Goal: Transaction & Acquisition: Purchase product/service

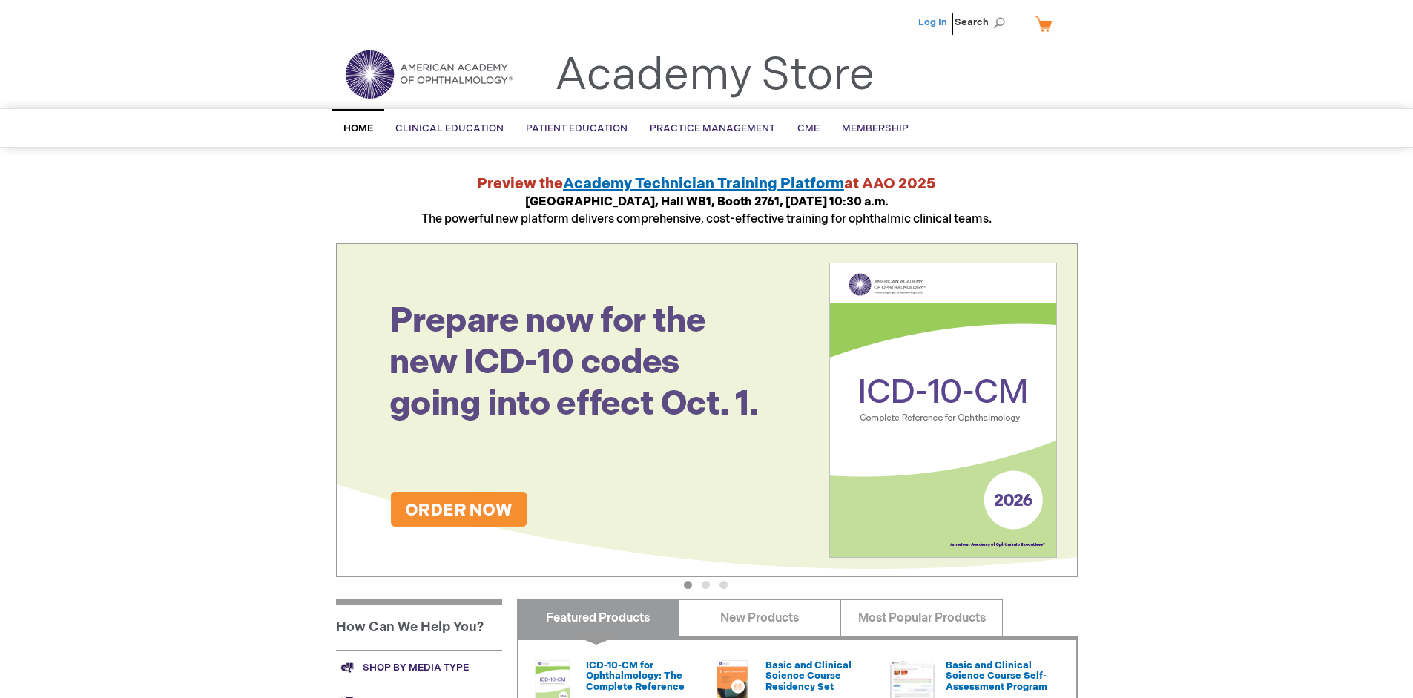
click at [934, 22] on link "Log In" at bounding box center [932, 22] width 29 height 12
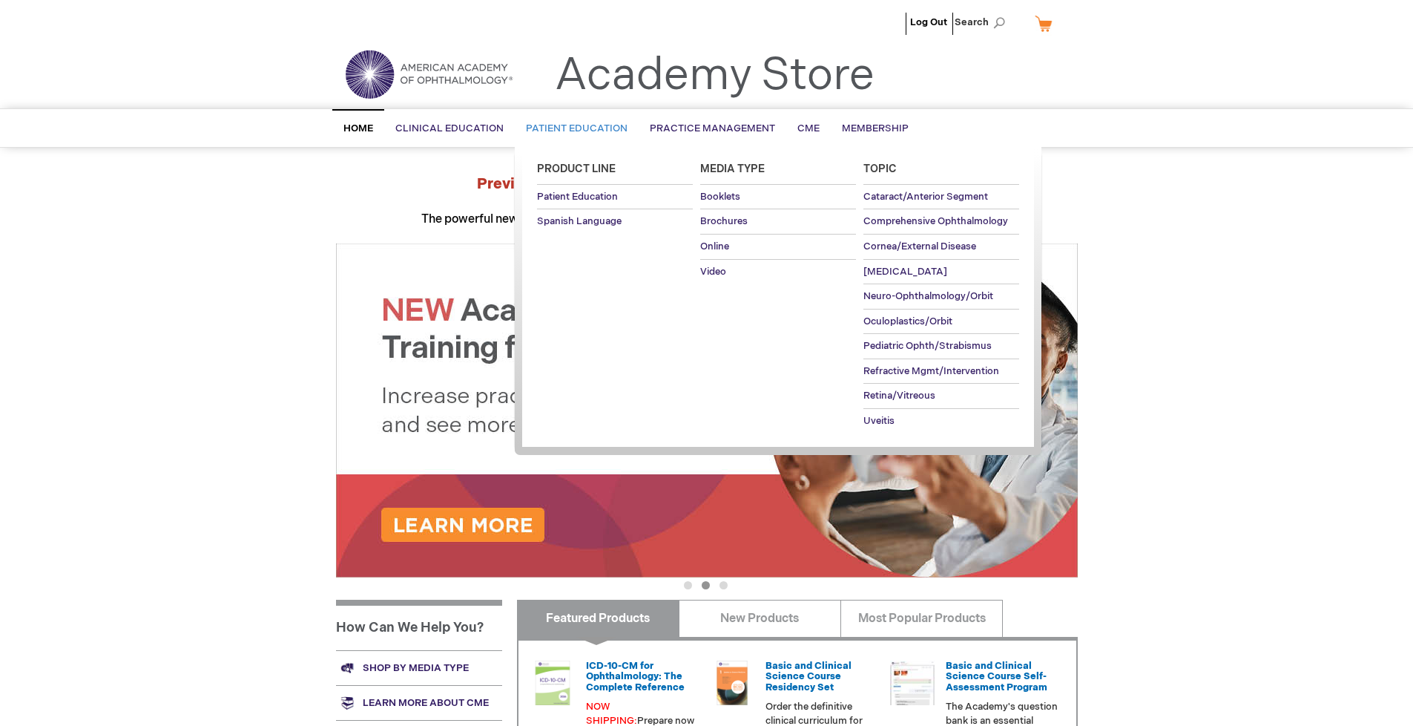
click at [573, 128] on span "Patient Education" at bounding box center [577, 128] width 102 height 12
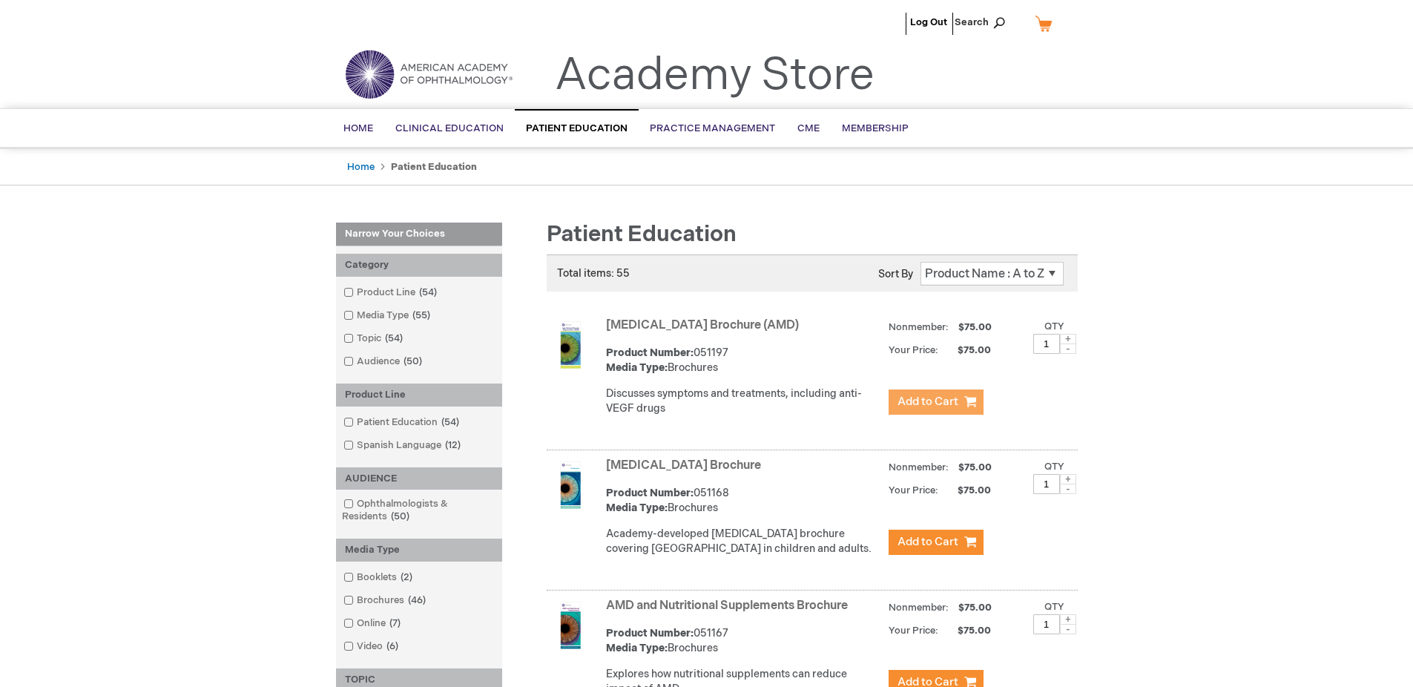
click at [935, 402] on span "Add to Cart" at bounding box center [928, 402] width 61 height 14
